Goal: Task Accomplishment & Management: Manage account settings

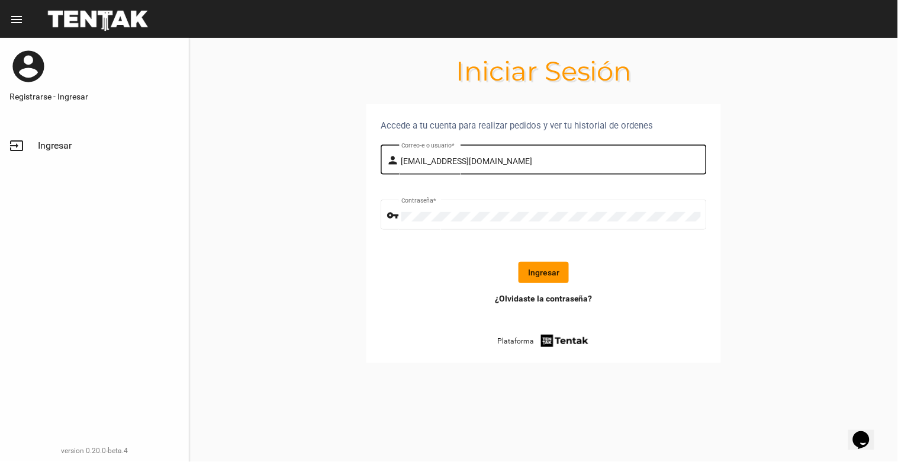
drag, startPoint x: 528, startPoint y: 158, endPoint x: 545, endPoint y: 163, distance: 17.2
click at [528, 158] on input "[EMAIL_ADDRESS][DOMAIN_NAME]" at bounding box center [551, 161] width 300 height 9
drag, startPoint x: 551, startPoint y: 147, endPoint x: 551, endPoint y: 156, distance: 8.9
click at [551, 147] on div "[EMAIL_ADDRESS][DOMAIN_NAME] Correo-e o usuario *" at bounding box center [551, 158] width 300 height 33
click at [551, 271] on button "Ingresar" at bounding box center [544, 272] width 50 height 21
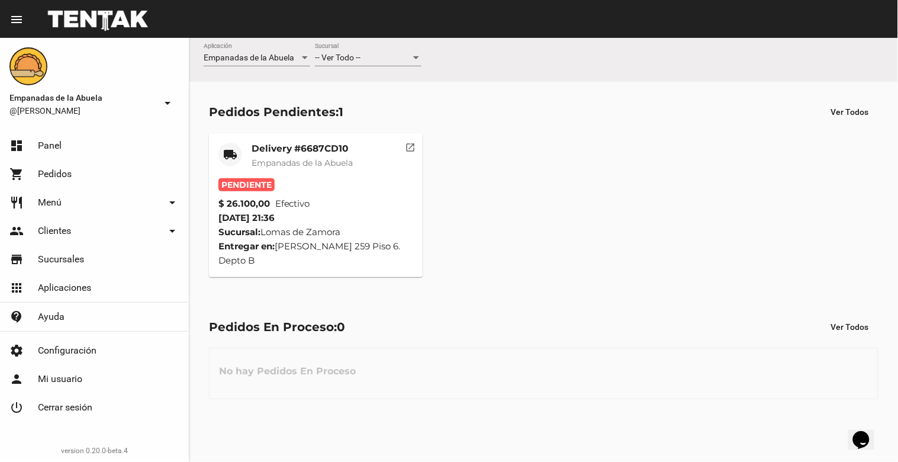
click at [324, 149] on mat-card-title "Delivery #6687CD10" at bounding box center [302, 149] width 101 height 12
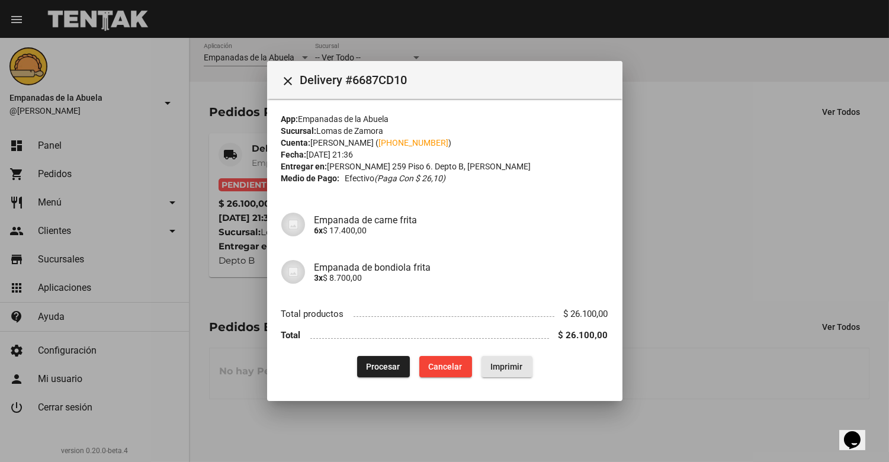
click at [512, 369] on span "Imprimir" at bounding box center [507, 366] width 32 height 9
click at [387, 365] on span "Procesar" at bounding box center [383, 366] width 34 height 9
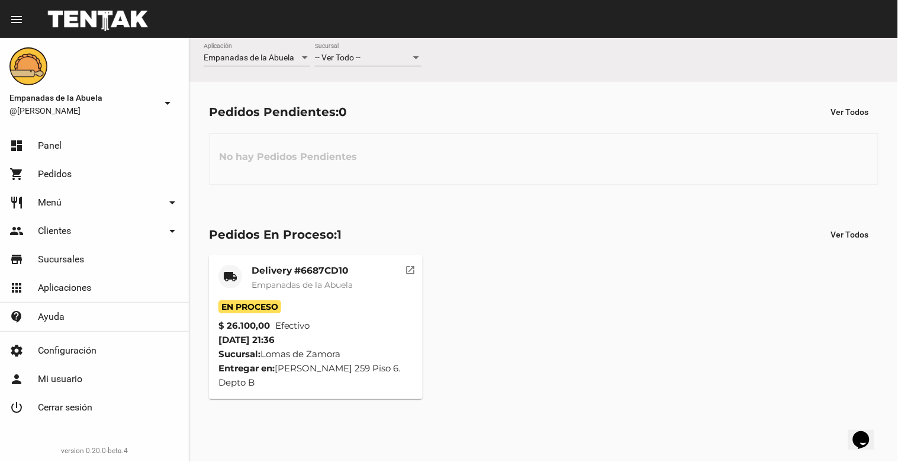
click at [415, 57] on div at bounding box center [416, 57] width 6 height 3
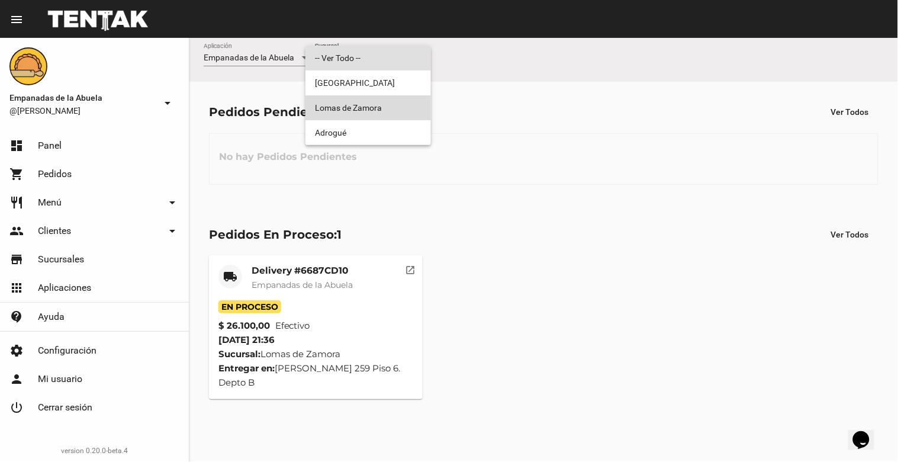
click at [389, 104] on span "Lomas de Zamora" at bounding box center [368, 107] width 107 height 25
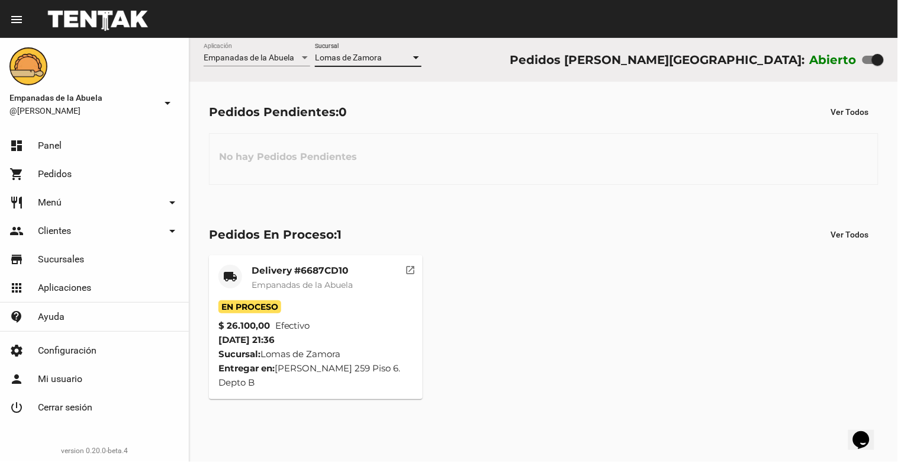
click at [413, 60] on div at bounding box center [416, 57] width 11 height 9
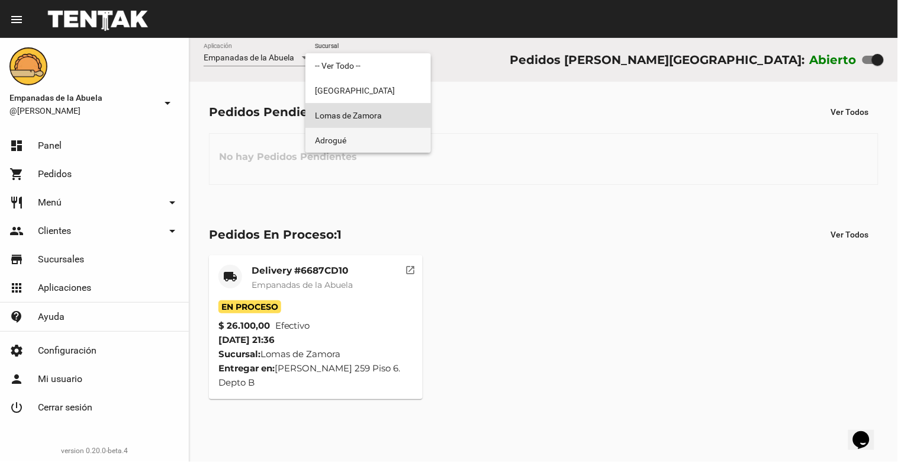
click at [391, 131] on span "Adrogué" at bounding box center [368, 140] width 107 height 25
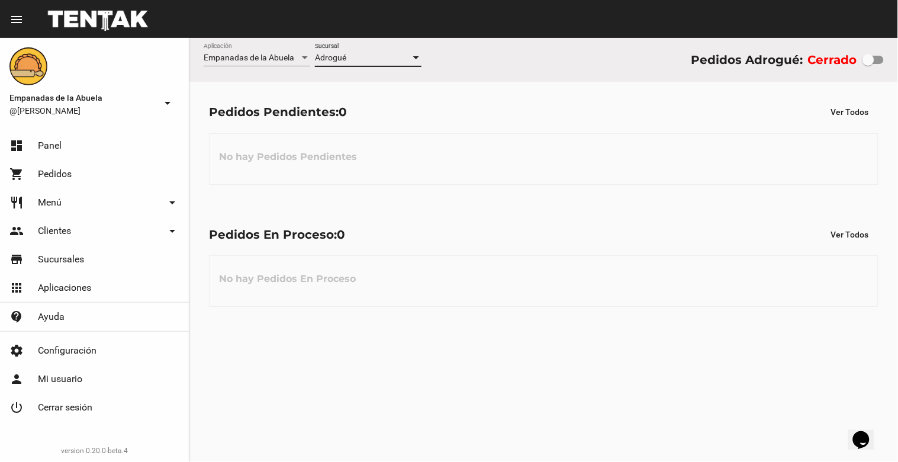
click at [417, 58] on div at bounding box center [416, 57] width 6 height 3
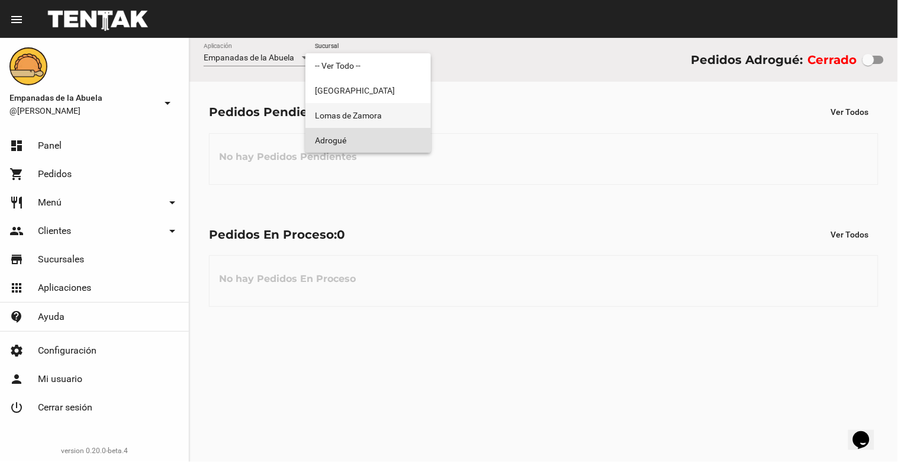
click at [411, 117] on span "Lomas de Zamora" at bounding box center [368, 115] width 107 height 25
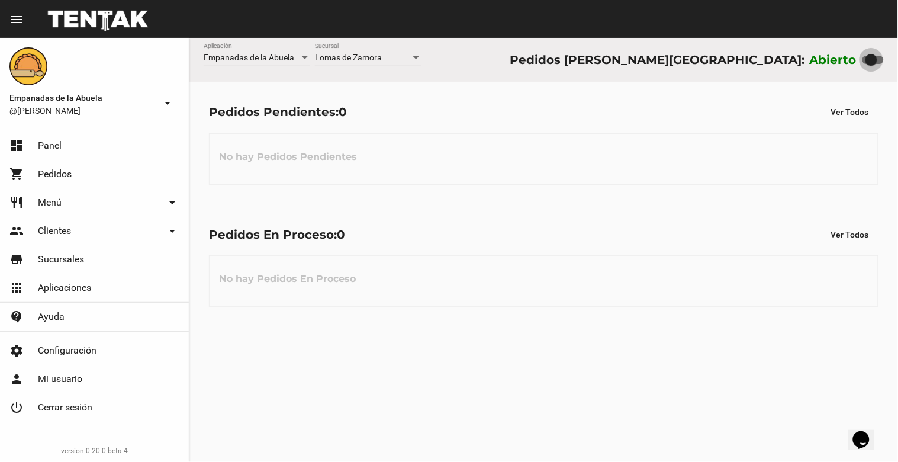
drag, startPoint x: 875, startPoint y: 59, endPoint x: 851, endPoint y: 54, distance: 24.9
click at [866, 56] on div at bounding box center [872, 60] width 12 height 12
checkbox input "false"
